Goal: Information Seeking & Learning: Learn about a topic

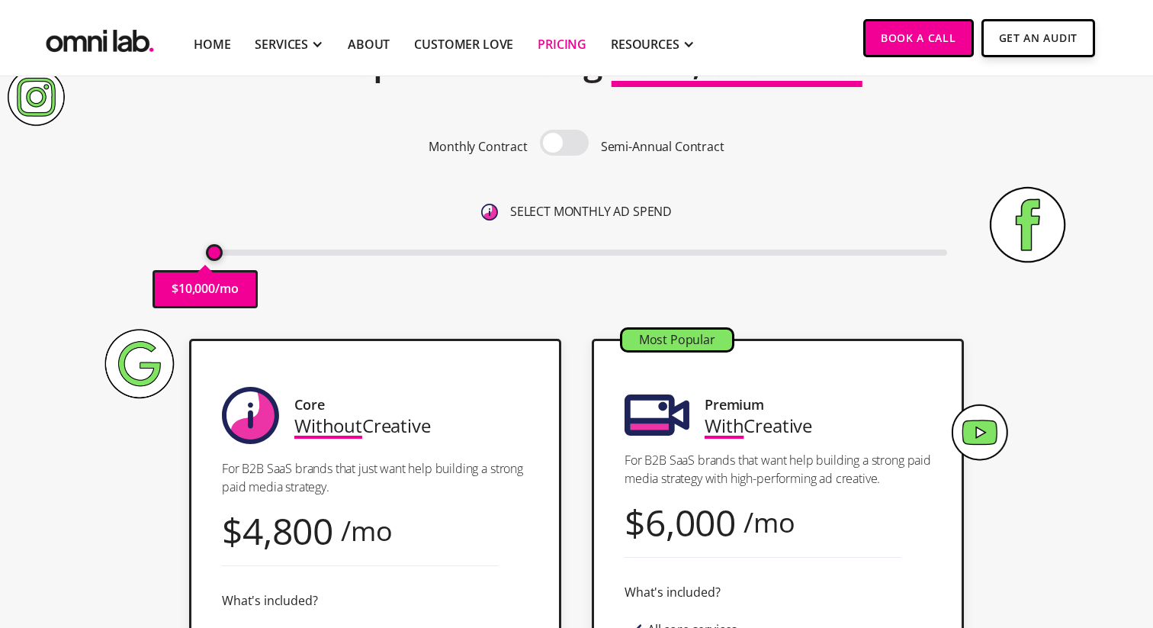
scroll to position [79, 0]
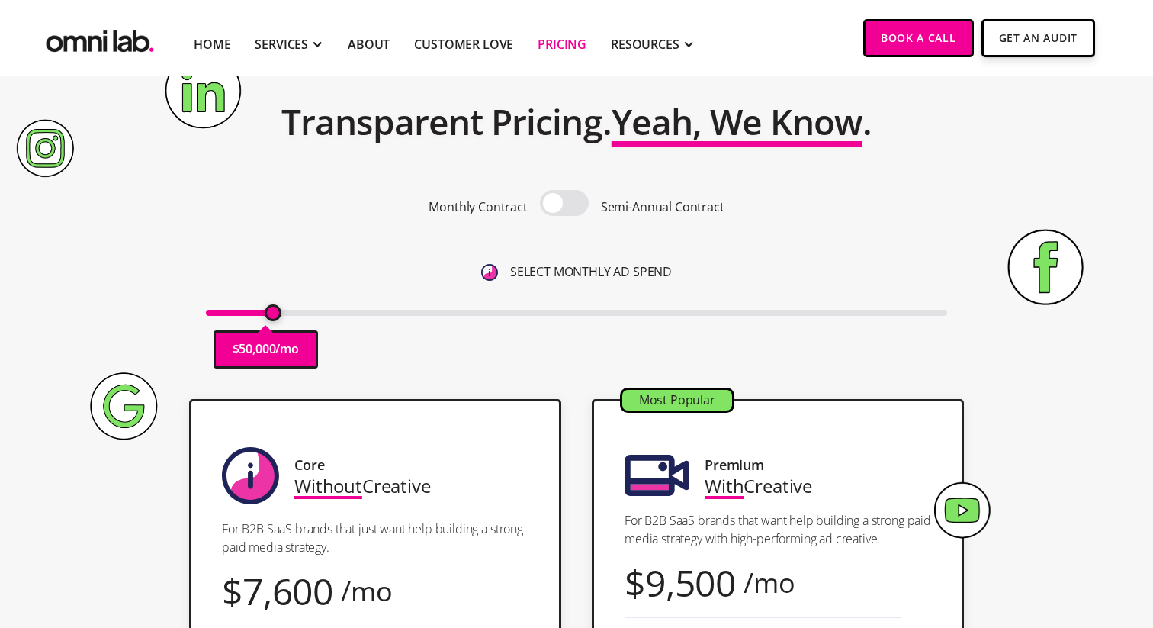
drag, startPoint x: 212, startPoint y: 309, endPoint x: 269, endPoint y: 310, distance: 57.2
type input "50000"
click at [269, 310] on input "range" at bounding box center [577, 313] width 742 height 6
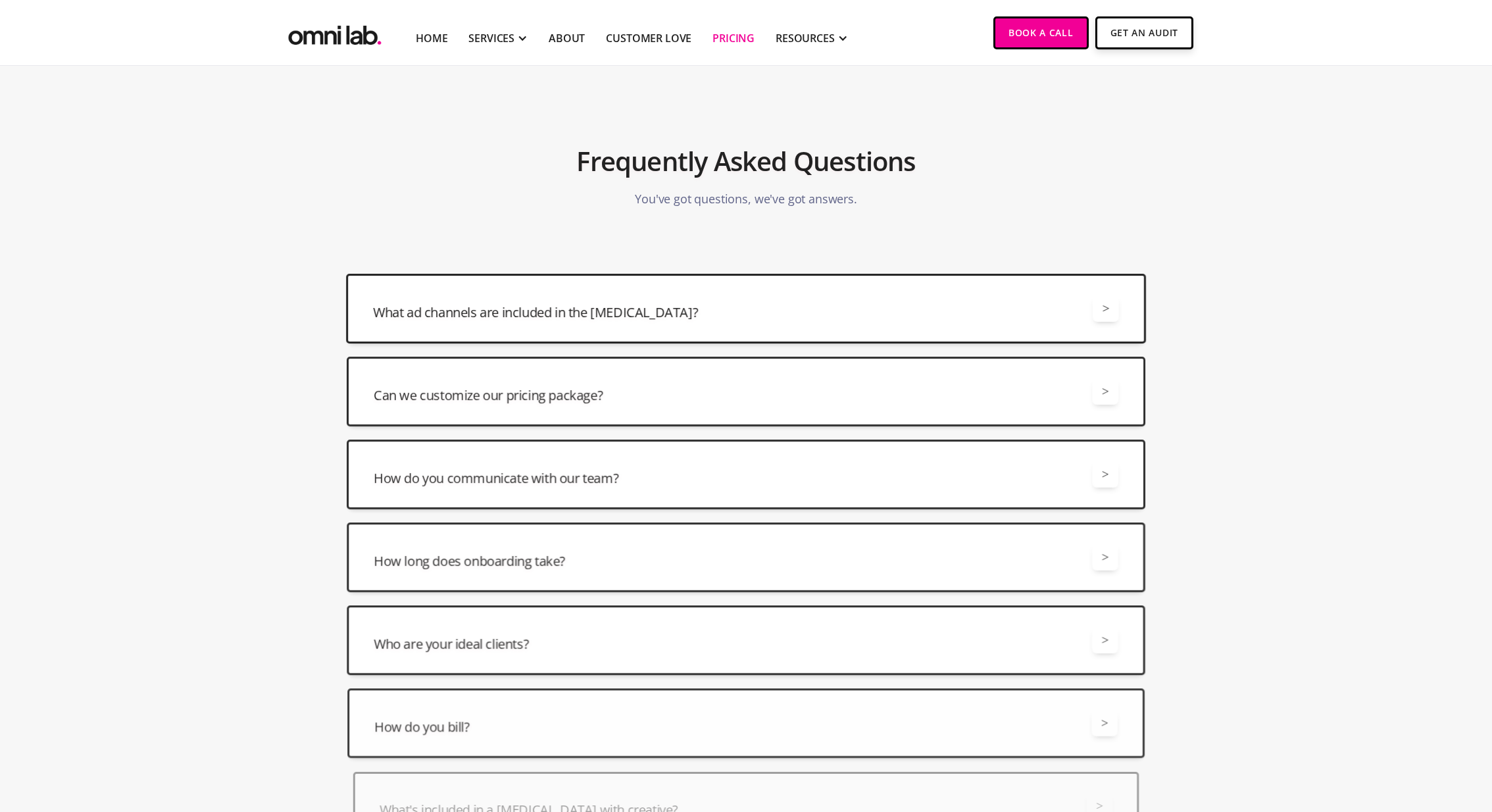
scroll to position [3021, 0]
click at [994, 284] on div "What ad channels are included in the [MEDICAL_DATA]? > All retainers include ma…" at bounding box center [746, 307] width 800 height 70
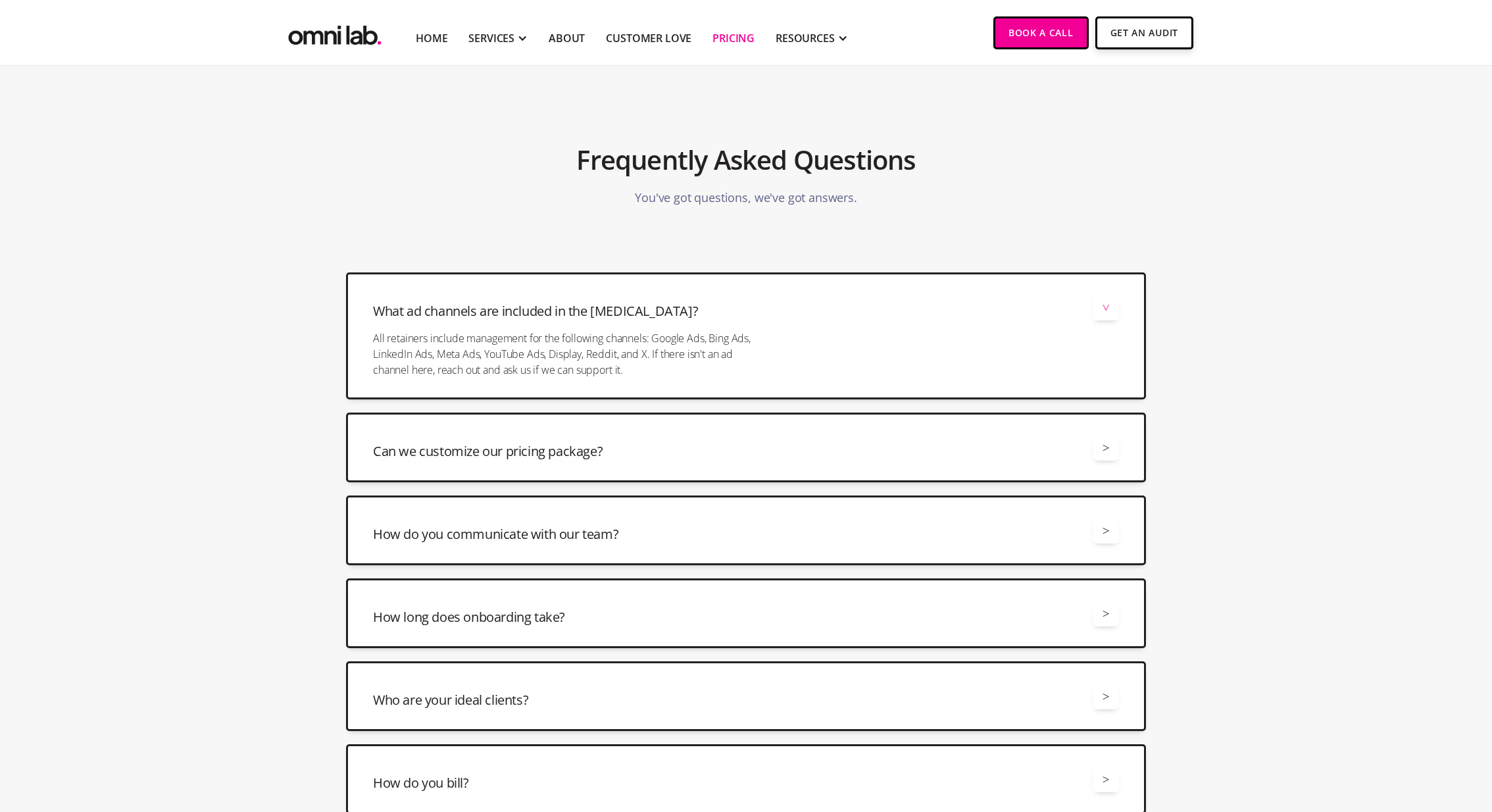
click at [994, 284] on div "What ad channels are included in the [MEDICAL_DATA]? > All retainers include ma…" at bounding box center [746, 336] width 800 height 127
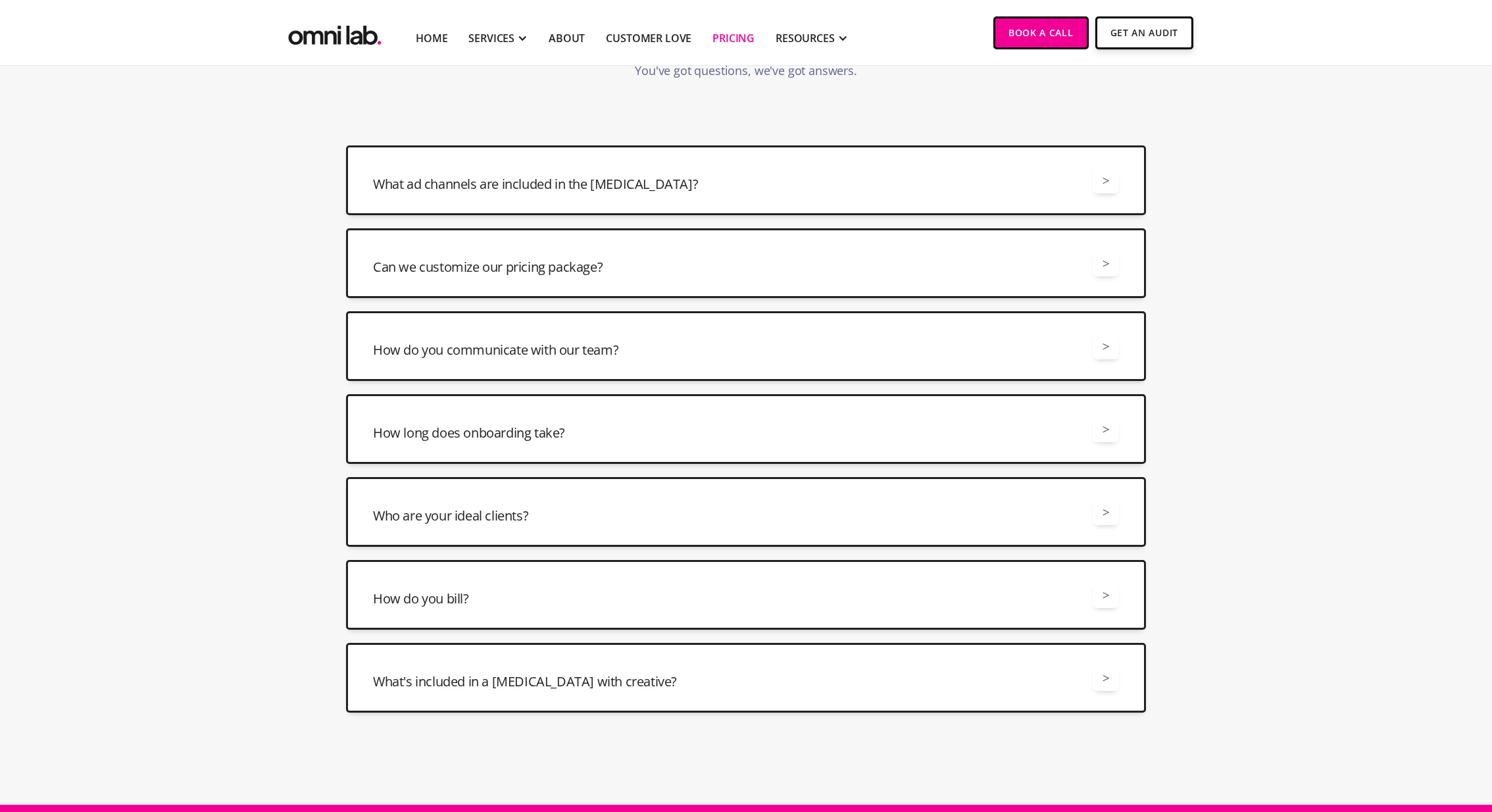
scroll to position [3199, 0]
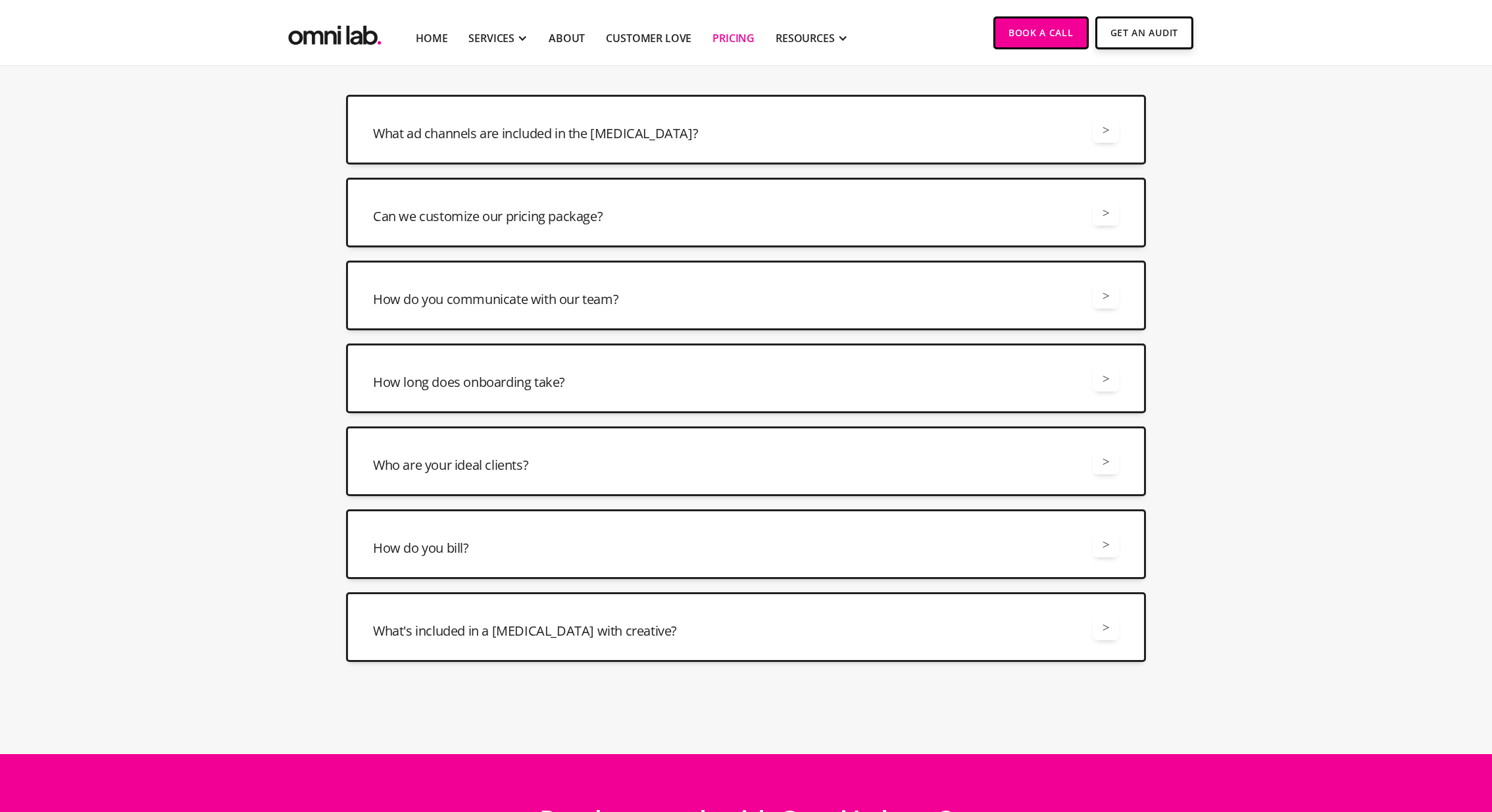
click at [994, 228] on div "Can we customize our pricing package? > Yes, we offer a number of different way…" at bounding box center [746, 212] width 800 height 70
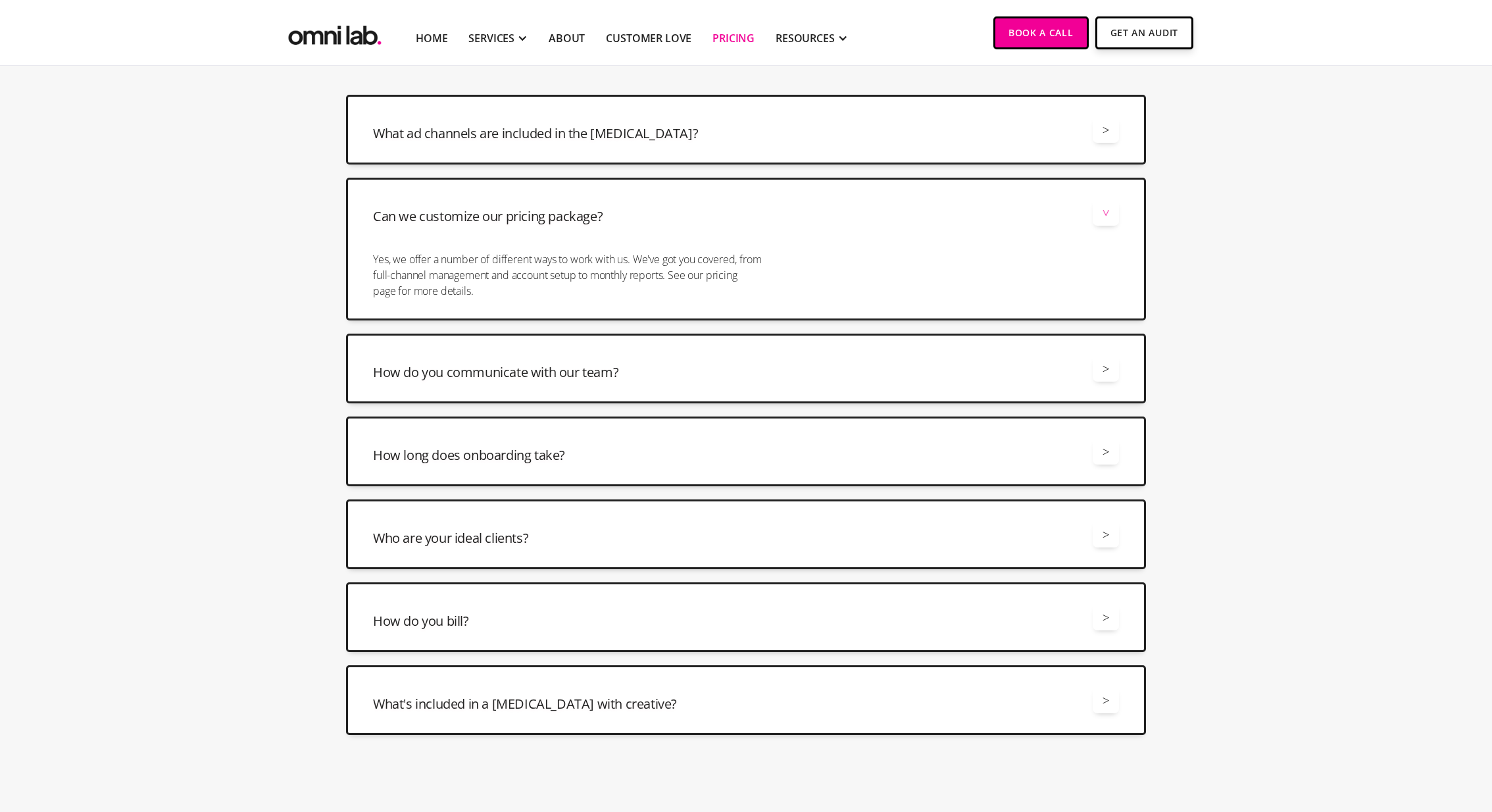
click at [994, 228] on div "Can we customize our pricing package? > Yes, we offer a number of different way…" at bounding box center [746, 249] width 800 height 142
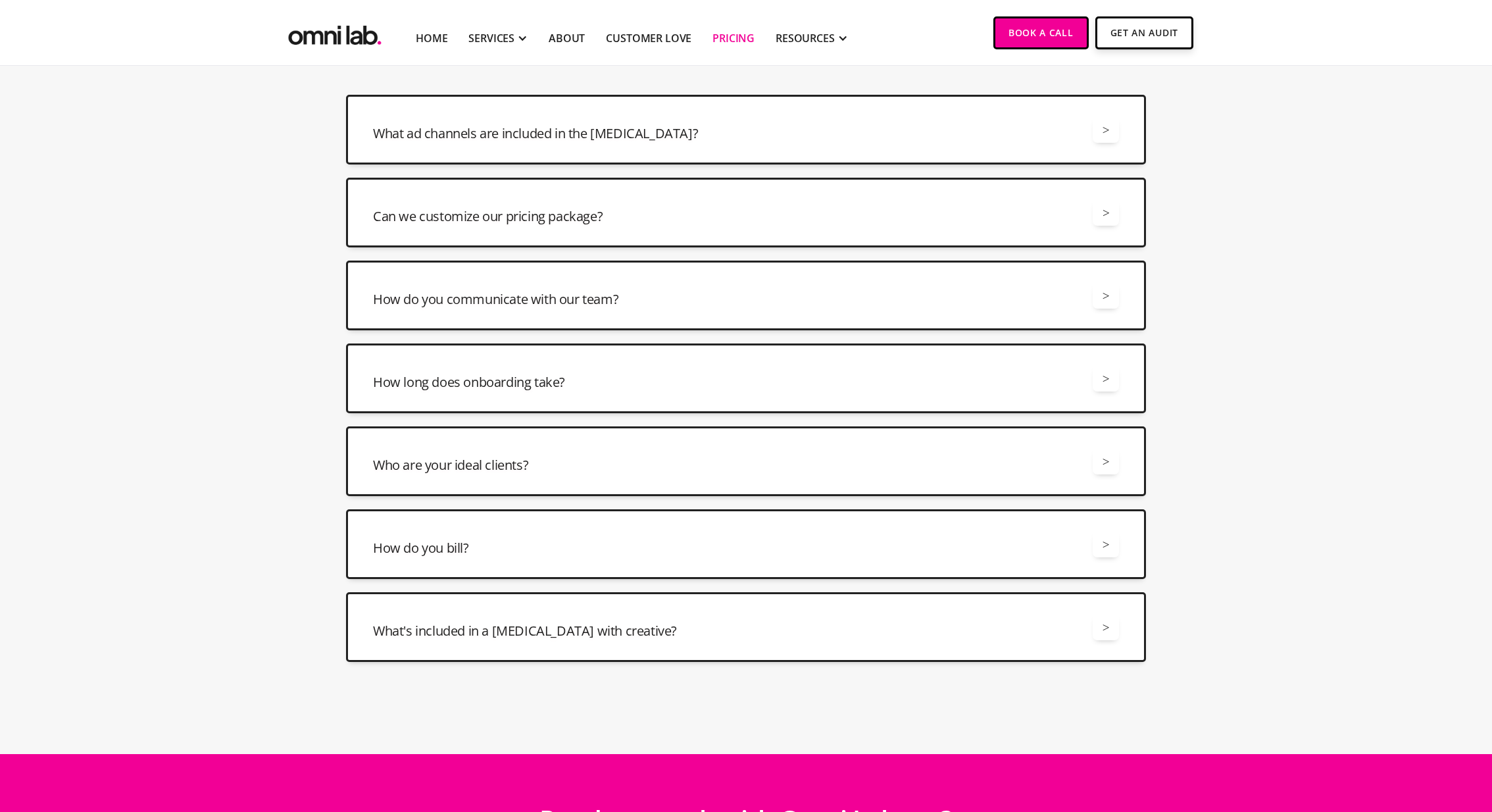
click at [994, 284] on div "How do you communicate with our team? >" at bounding box center [746, 295] width 746 height 26
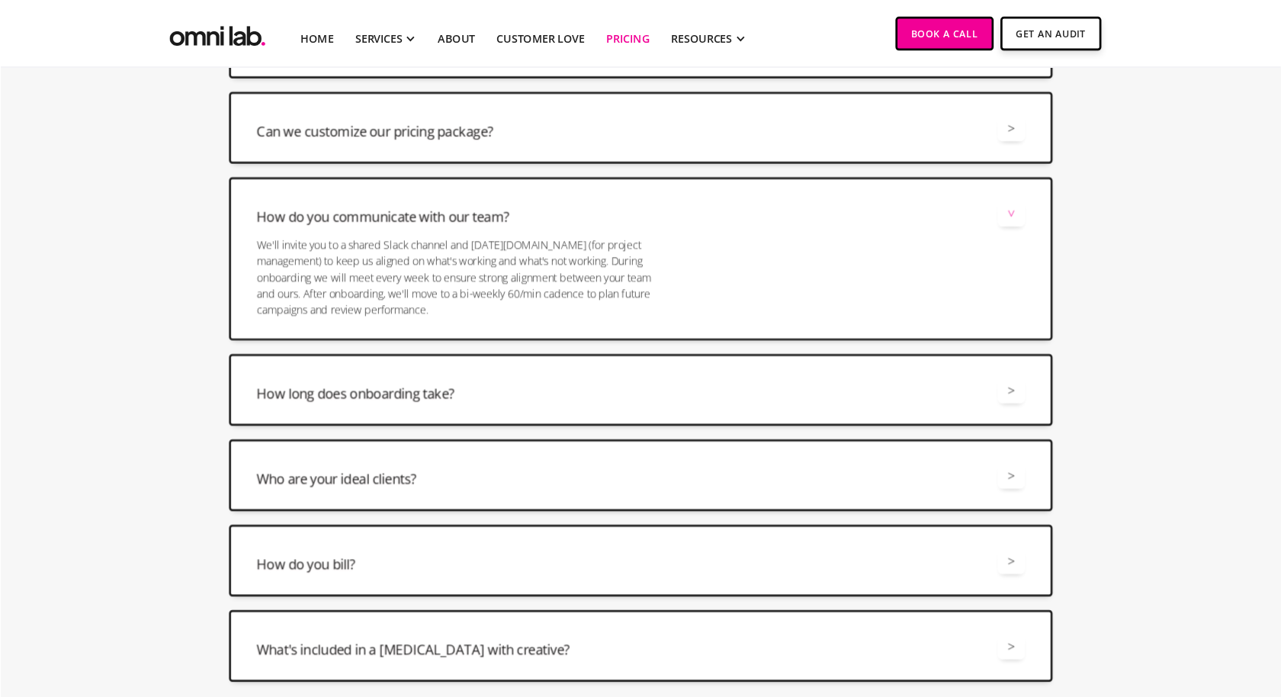
scroll to position [3809, 0]
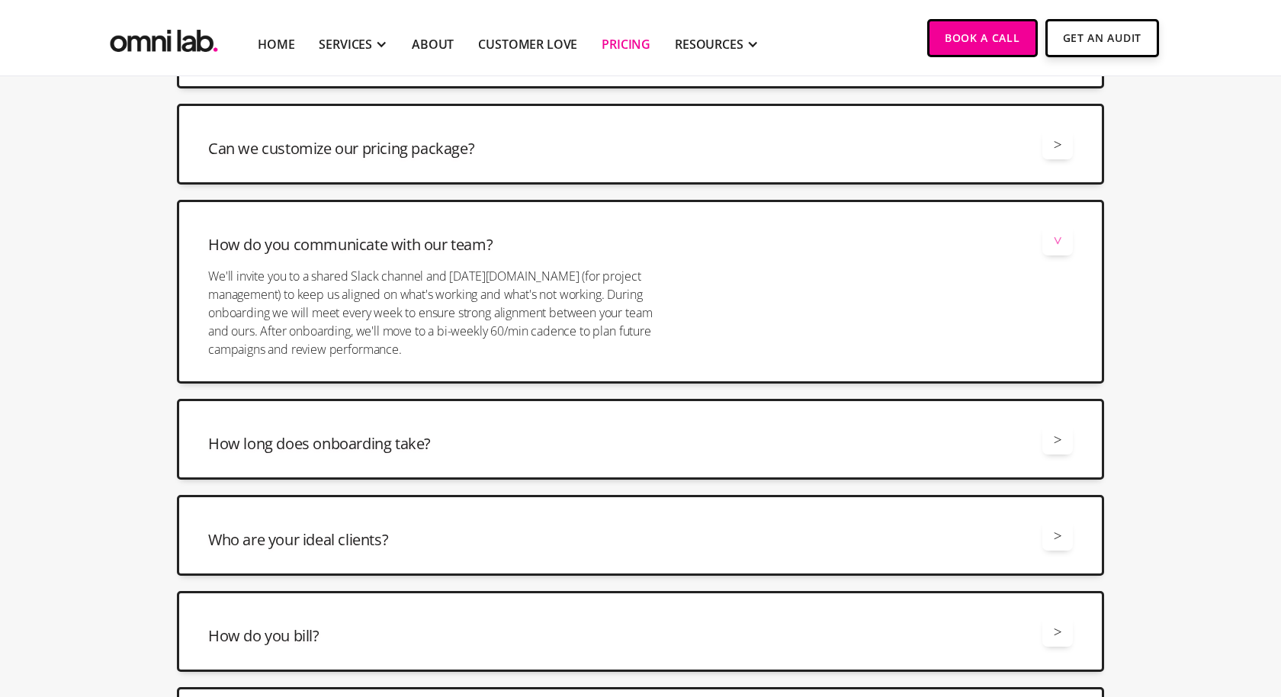
click at [575, 424] on div "How long does onboarding take? >" at bounding box center [640, 439] width 865 height 30
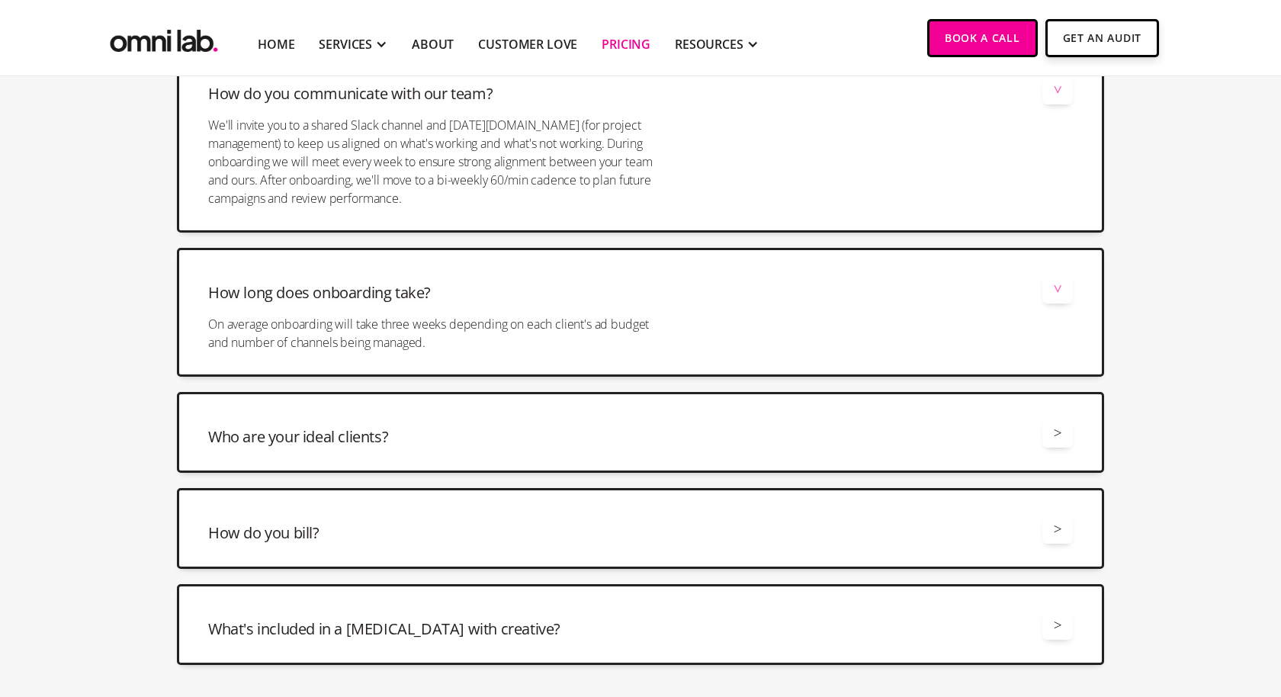
scroll to position [4019, 0]
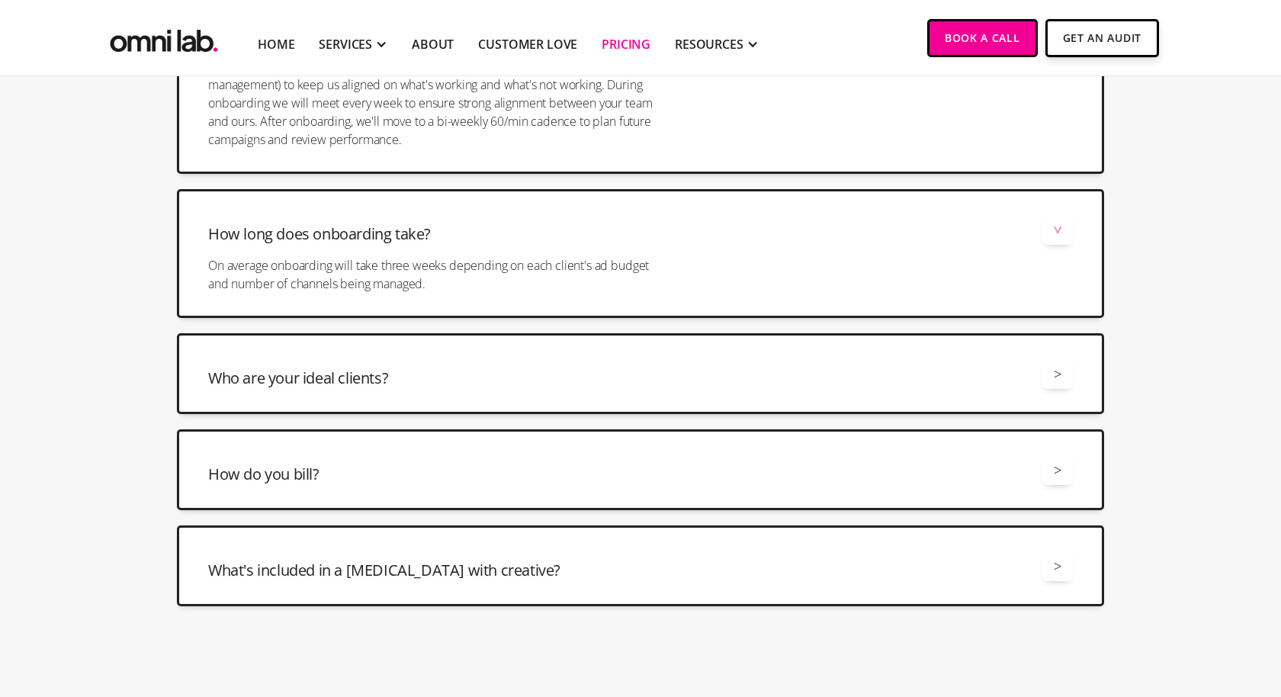
click at [474, 358] on div "Who are your ideal clients? >" at bounding box center [640, 373] width 865 height 30
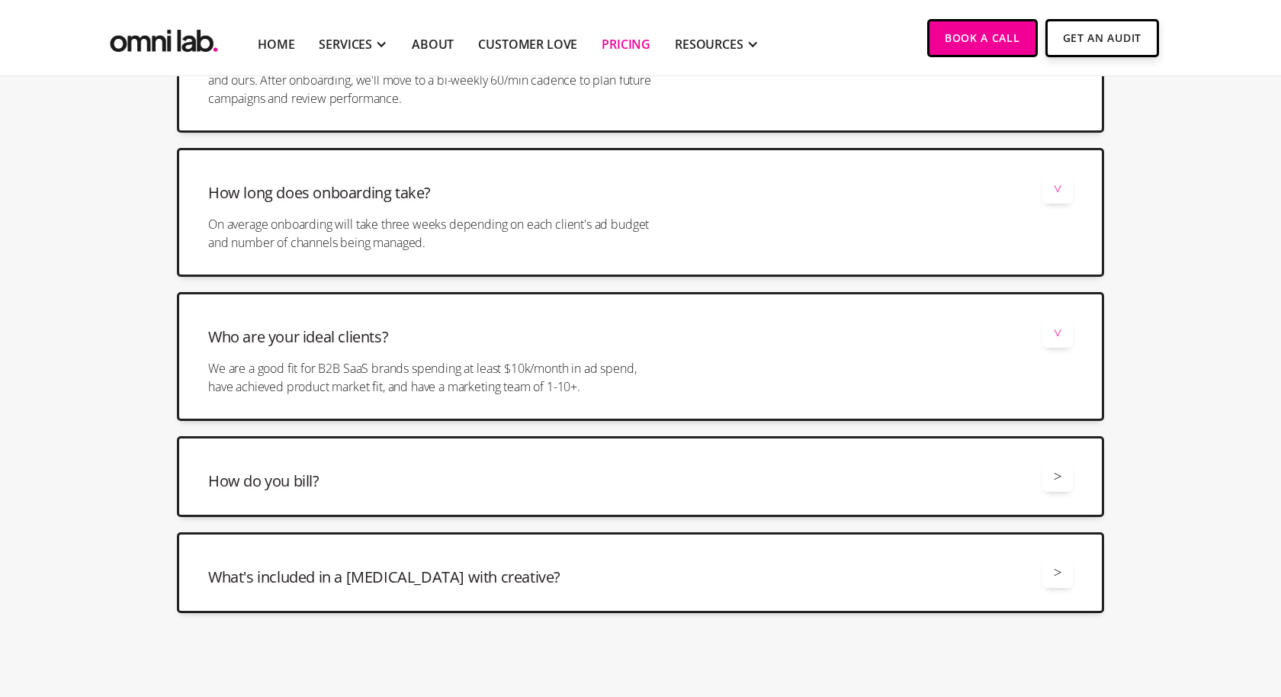
scroll to position [4088, 0]
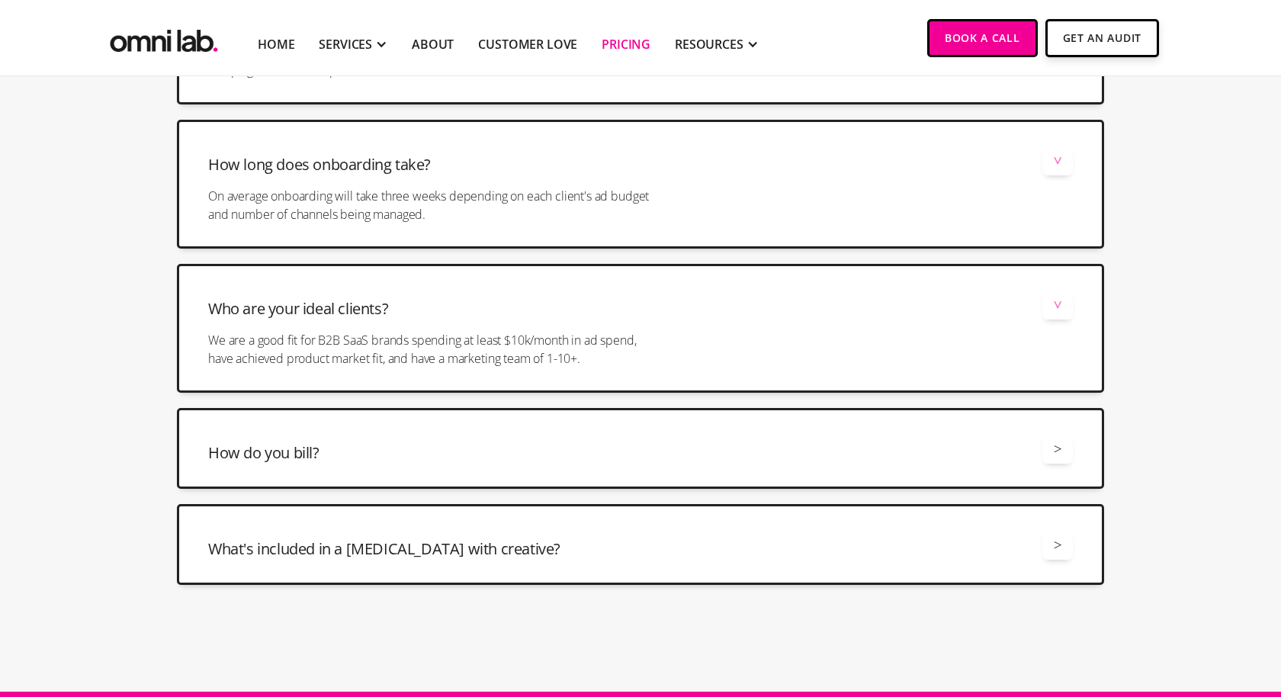
click at [457, 410] on div "How do you bill? > We bill monthly based on what you spent from the prior month." at bounding box center [640, 448] width 927 height 81
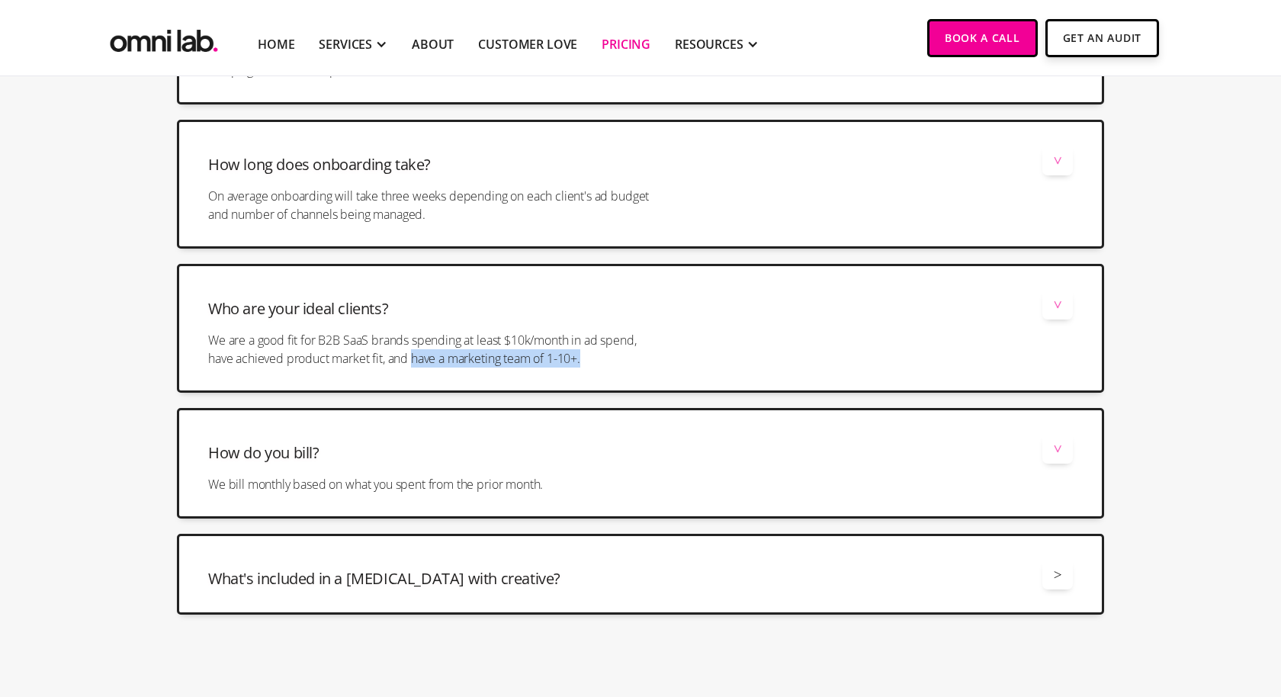
drag, startPoint x: 413, startPoint y: 348, endPoint x: 594, endPoint y: 358, distance: 181.0
click at [595, 358] on p "We are a good fit for B2B SaaS brands spending at least $10k/month in ad spend,…" at bounding box center [433, 349] width 451 height 37
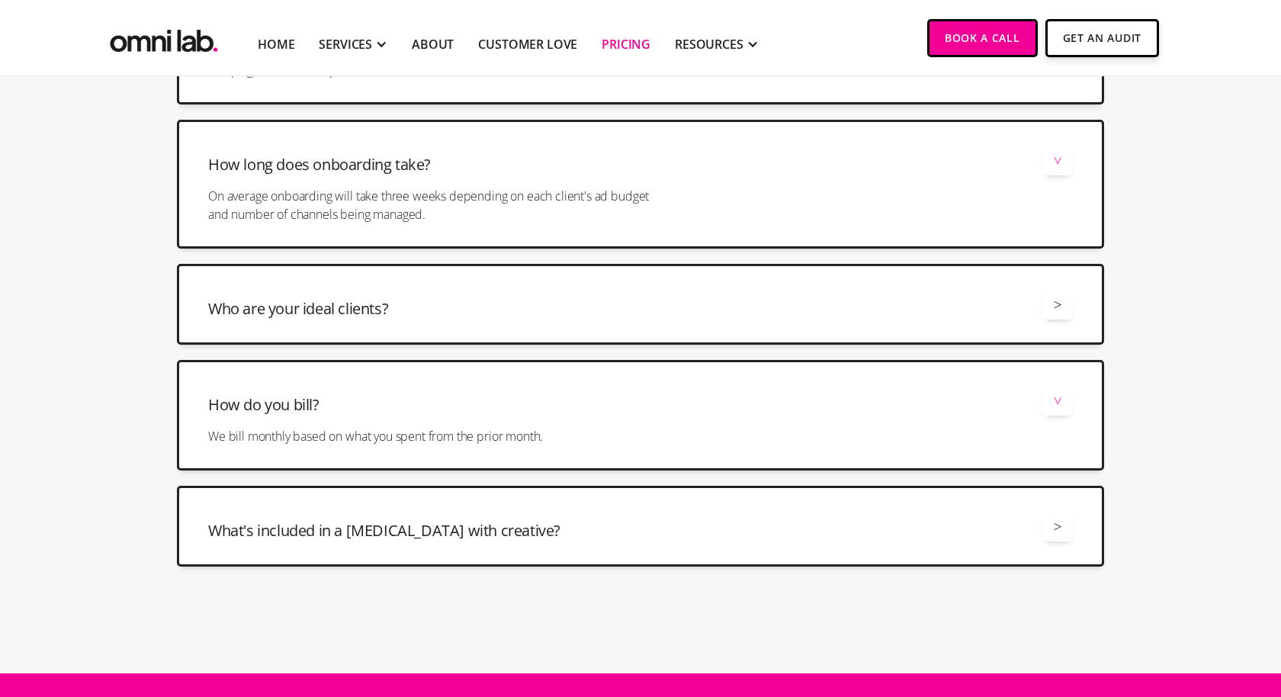
click at [593, 304] on div "Who are your ideal clients? >" at bounding box center [640, 304] width 865 height 30
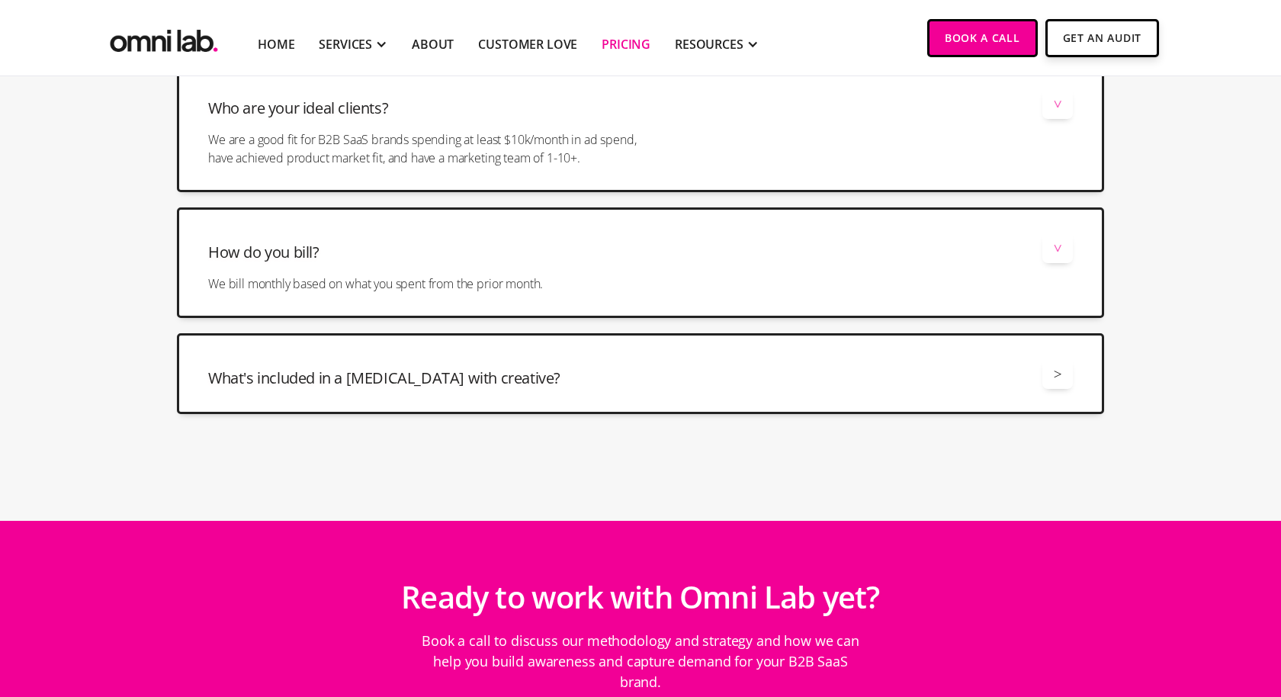
scroll to position [4291, 0]
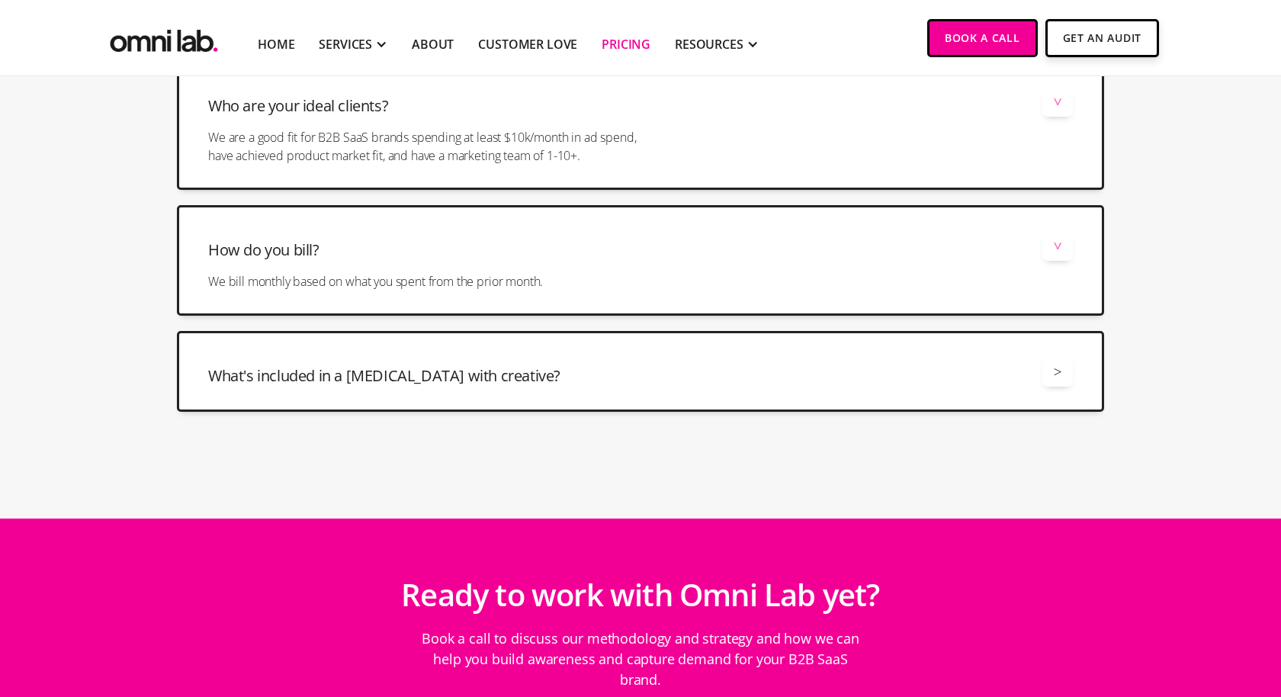
click at [533, 388] on div "What's included in a [MEDICAL_DATA] with creative? > All retainers with ad crea…" at bounding box center [640, 371] width 927 height 81
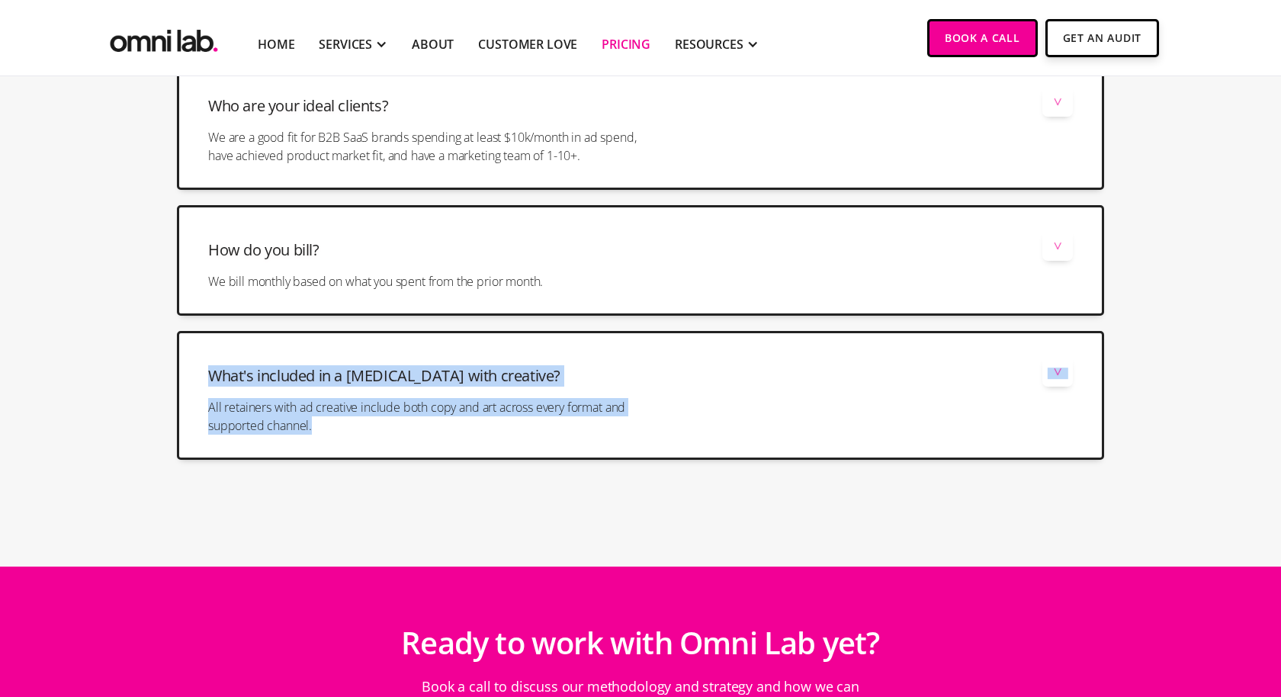
drag, startPoint x: 208, startPoint y: 364, endPoint x: 347, endPoint y: 431, distance: 154.1
click at [347, 431] on div "What's included in a [MEDICAL_DATA] with creative? > All retainers with ad crea…" at bounding box center [640, 395] width 927 height 129
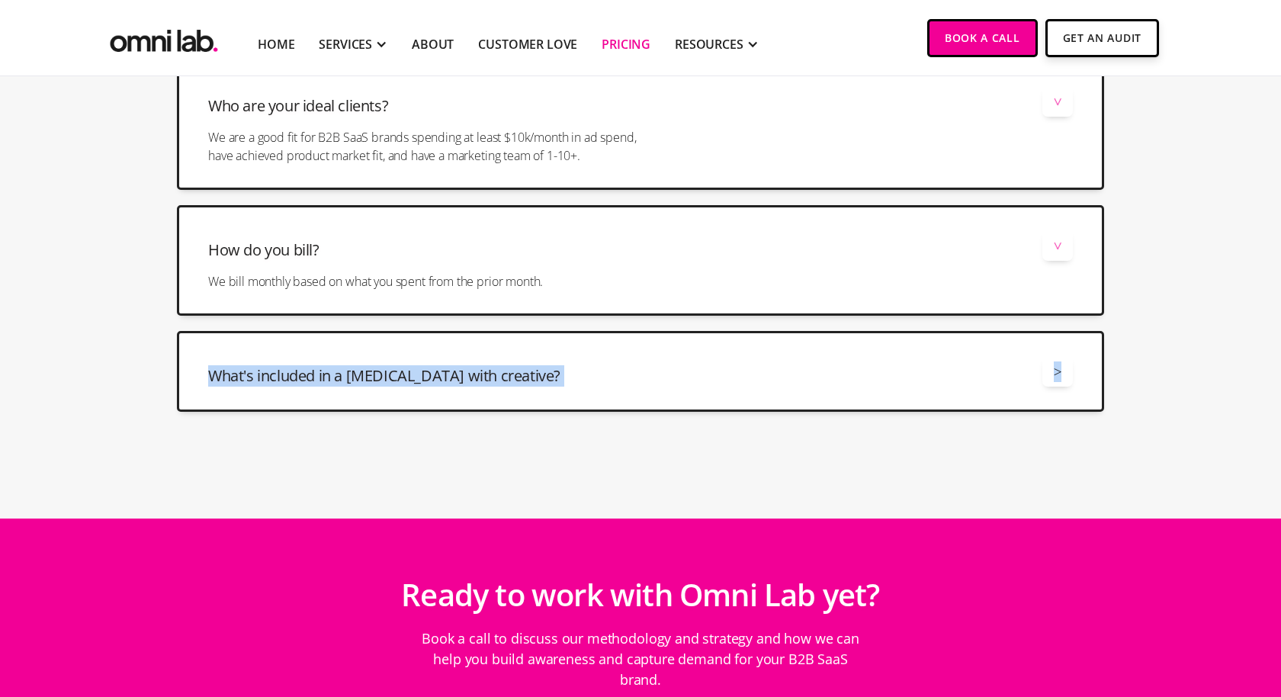
click at [359, 385] on div "What's included in a [MEDICAL_DATA] with creative? > All retainers with ad crea…" at bounding box center [640, 371] width 927 height 81
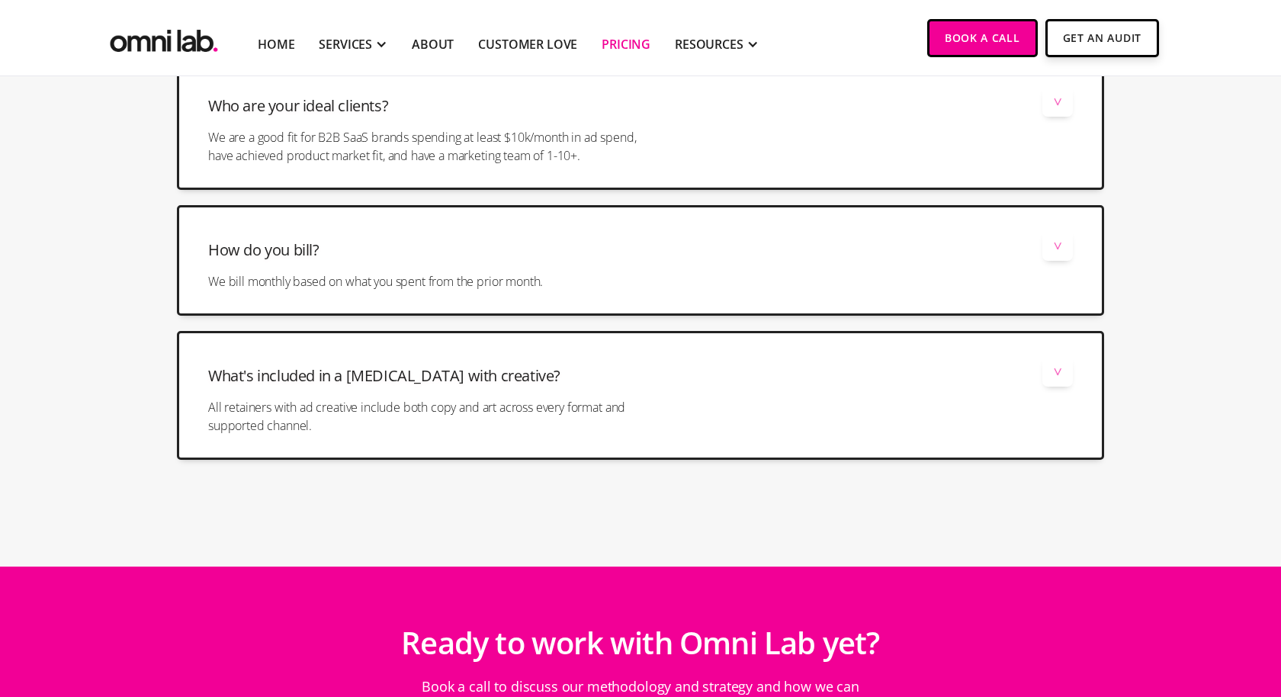
click at [76, 502] on section at bounding box center [640, 509] width 1281 height 38
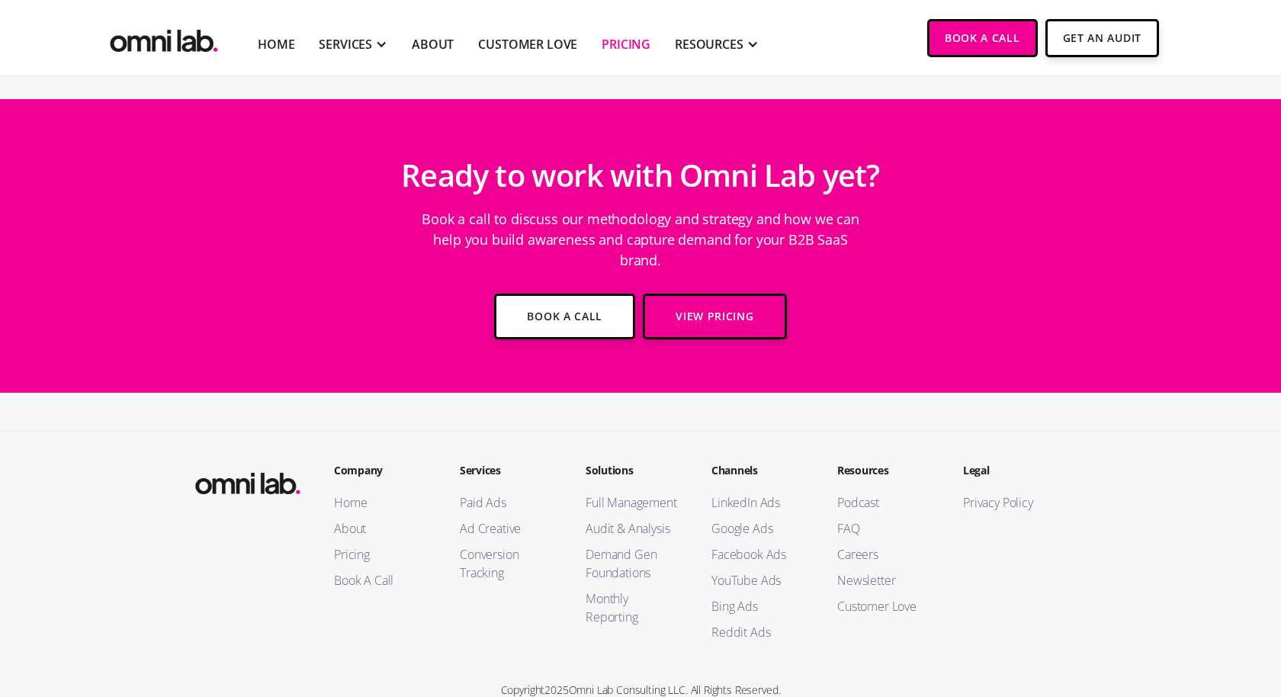
scroll to position [4762, 0]
